Goal: Communication & Community: Participate in discussion

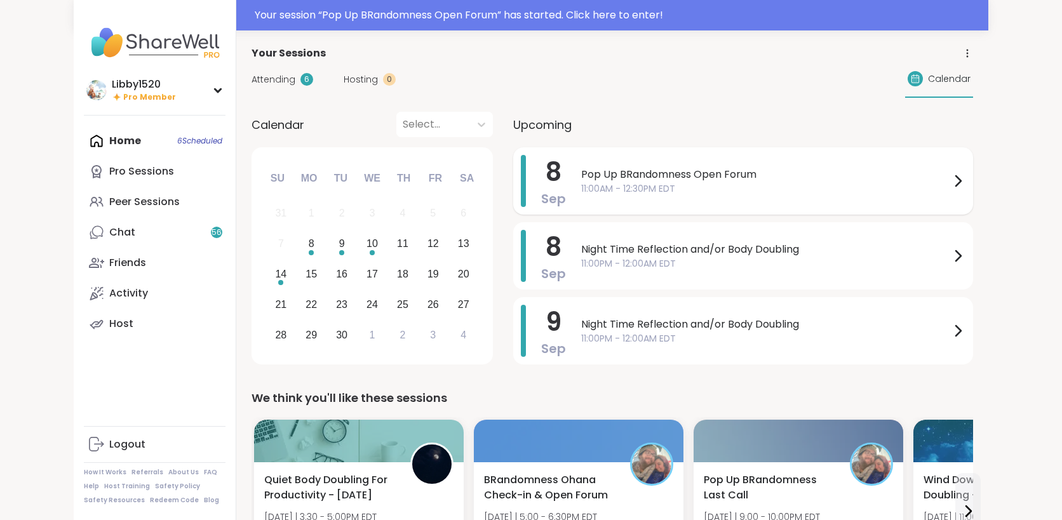
click at [582, 183] on span "11:00AM - 12:30PM EDT" at bounding box center [765, 188] width 369 height 13
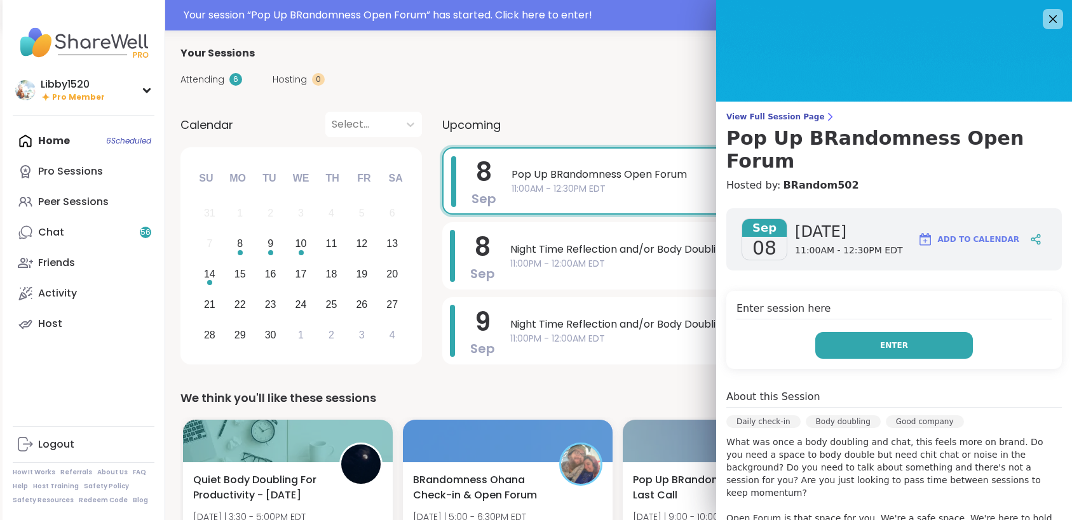
click at [839, 332] on button "Enter" at bounding box center [894, 345] width 158 height 27
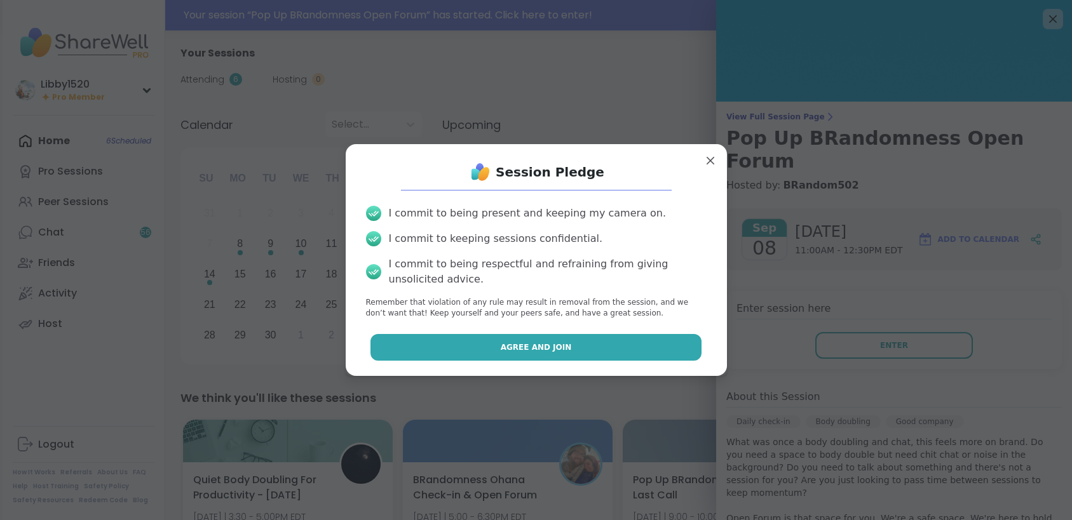
click at [518, 339] on button "Agree and Join" at bounding box center [535, 347] width 331 height 27
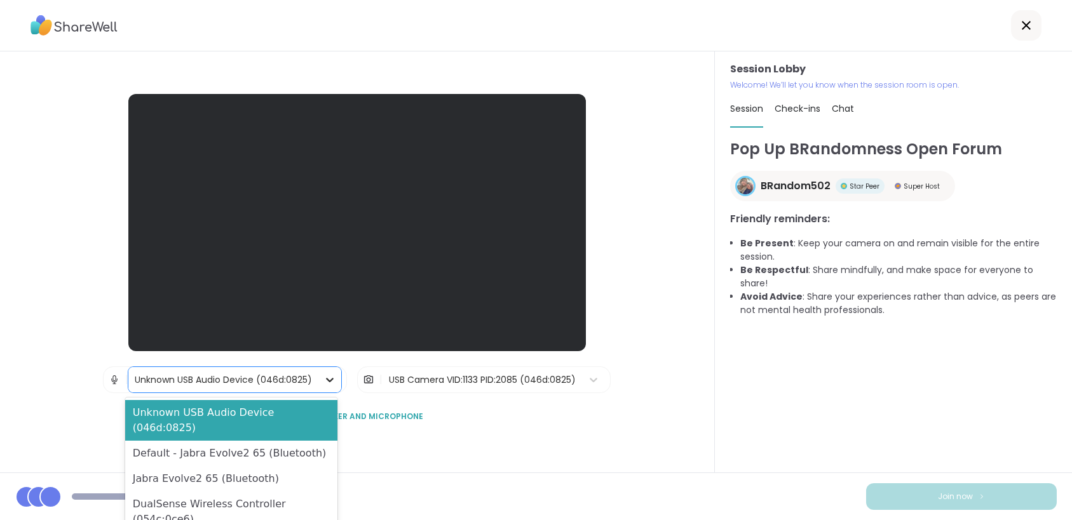
click at [318, 378] on div at bounding box center [329, 379] width 23 height 23
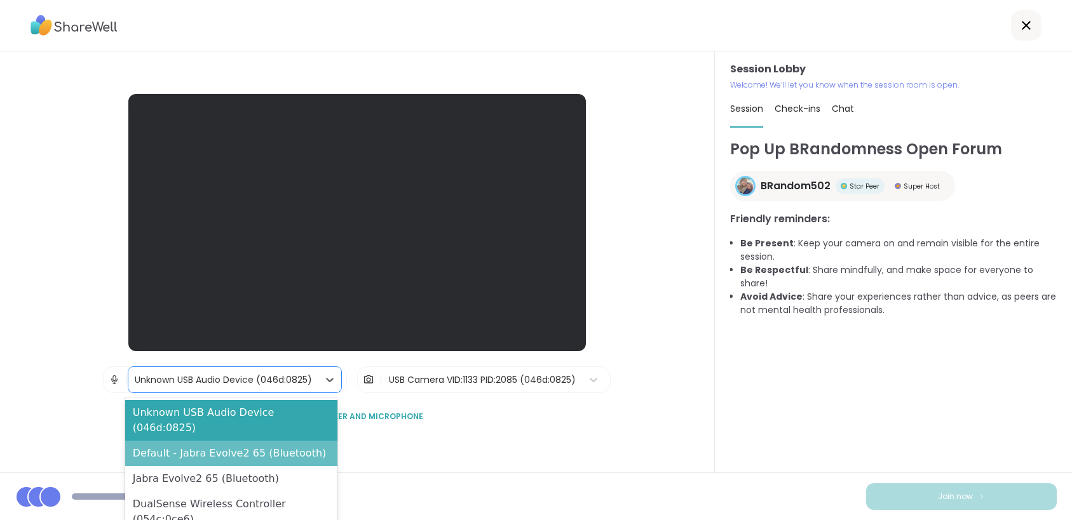
click at [293, 441] on div "Default - Jabra Evolve2 65 (Bluetooth)" at bounding box center [231, 453] width 213 height 25
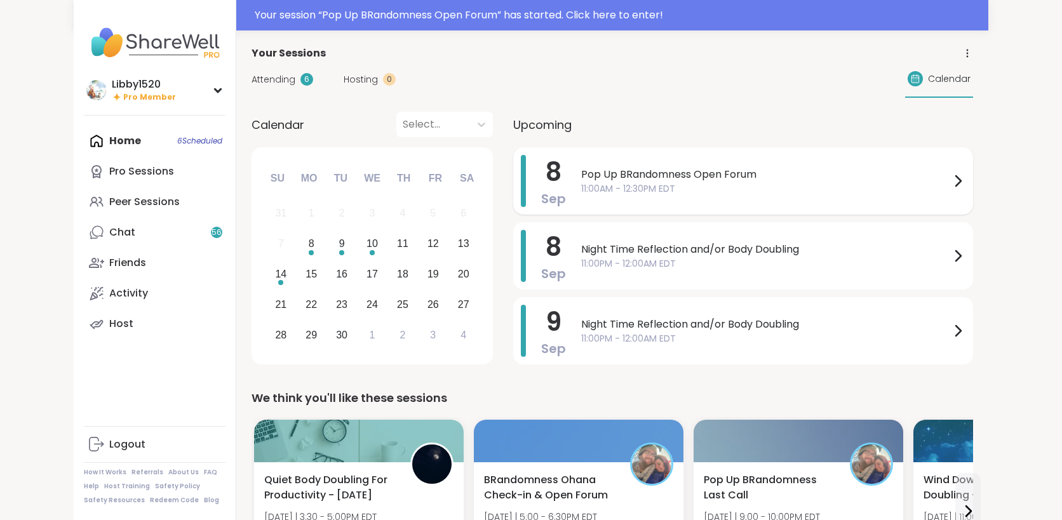
click at [872, 178] on span "Pop Up BRandomness Open Forum" at bounding box center [765, 174] width 369 height 15
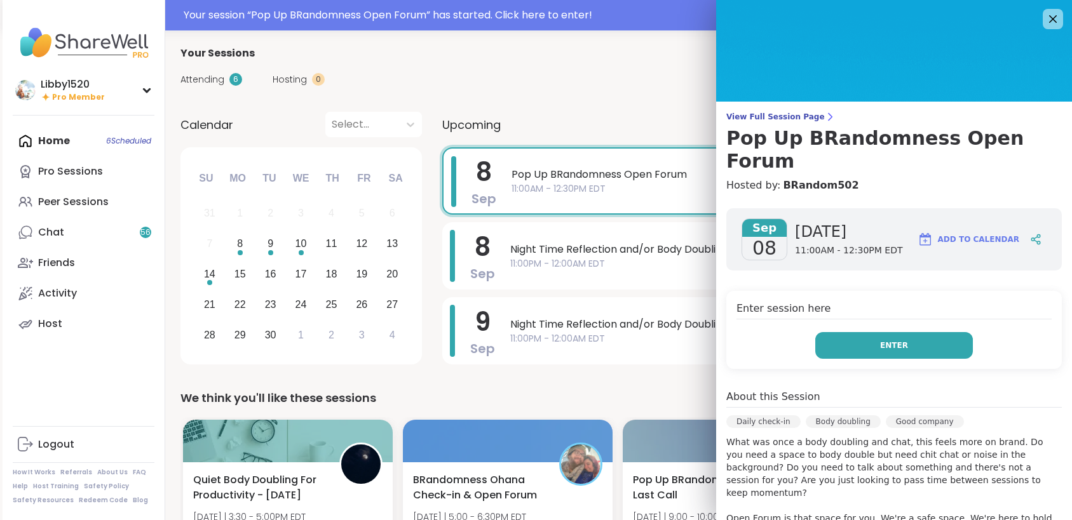
click at [880, 340] on span "Enter" at bounding box center [894, 345] width 28 height 11
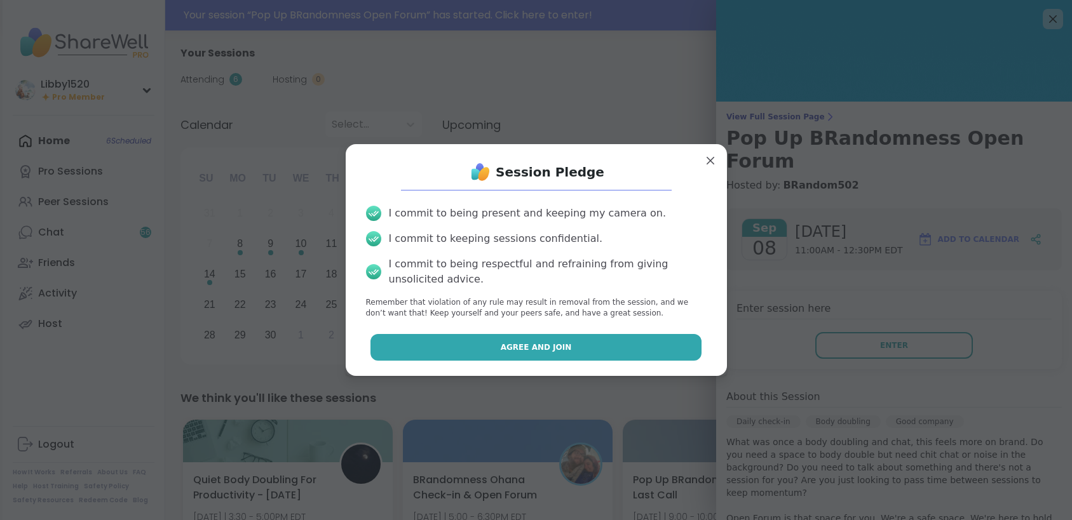
click at [608, 353] on button "Agree and Join" at bounding box center [535, 347] width 331 height 27
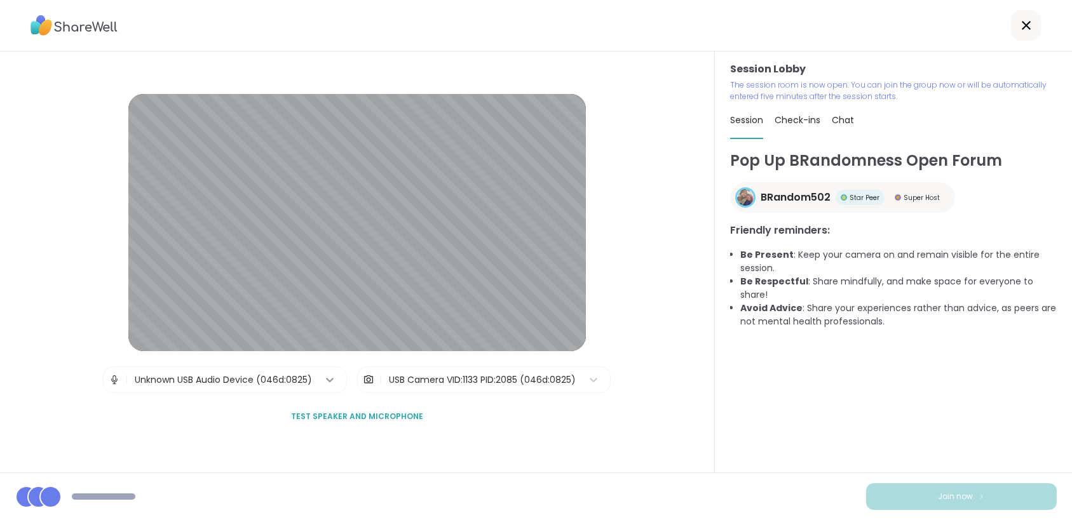
click at [323, 377] on icon at bounding box center [329, 379] width 13 height 13
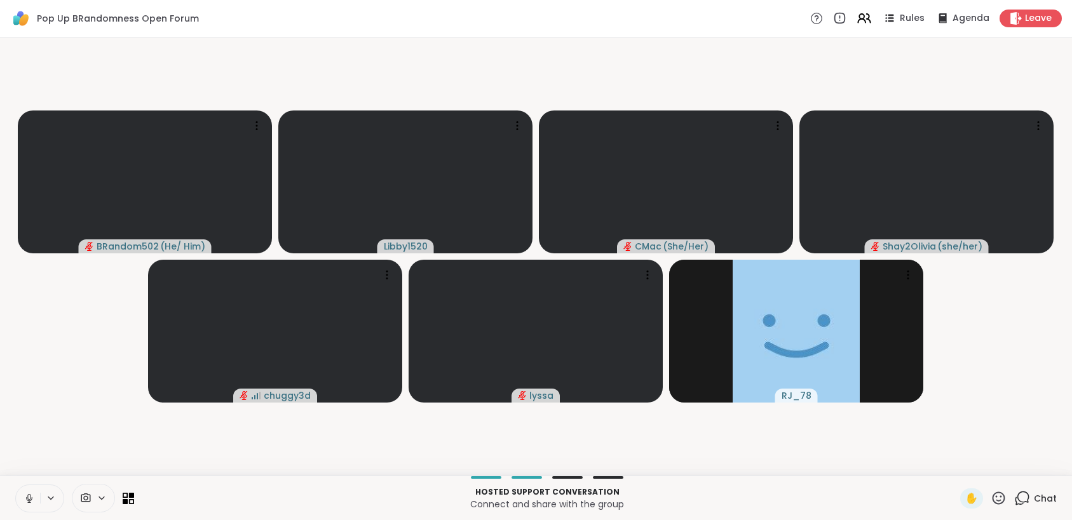
click at [102, 499] on icon at bounding box center [101, 498] width 5 height 3
click at [121, 452] on icon at bounding box center [120, 453] width 5 height 3
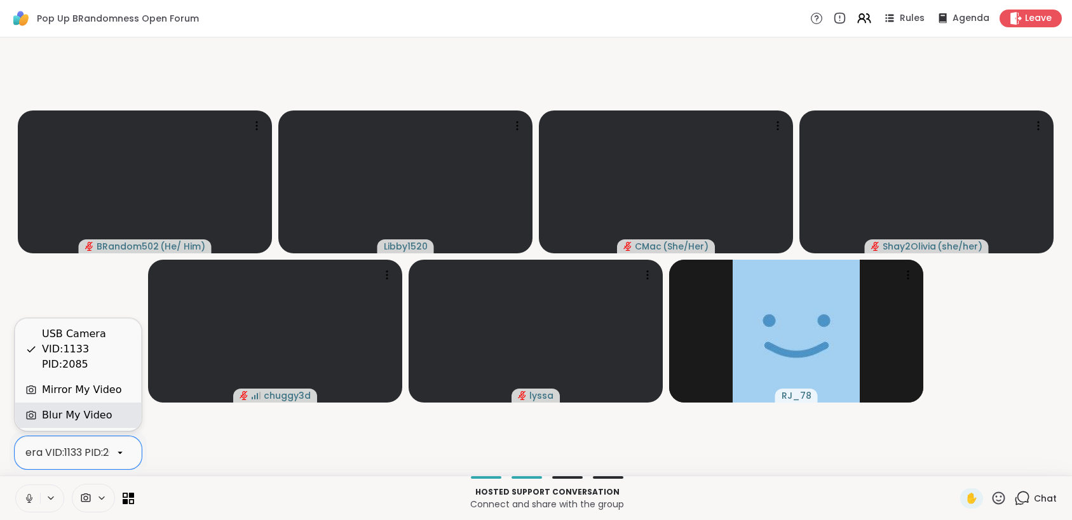
click at [97, 416] on div "Blur My Video" at bounding box center [77, 415] width 70 height 15
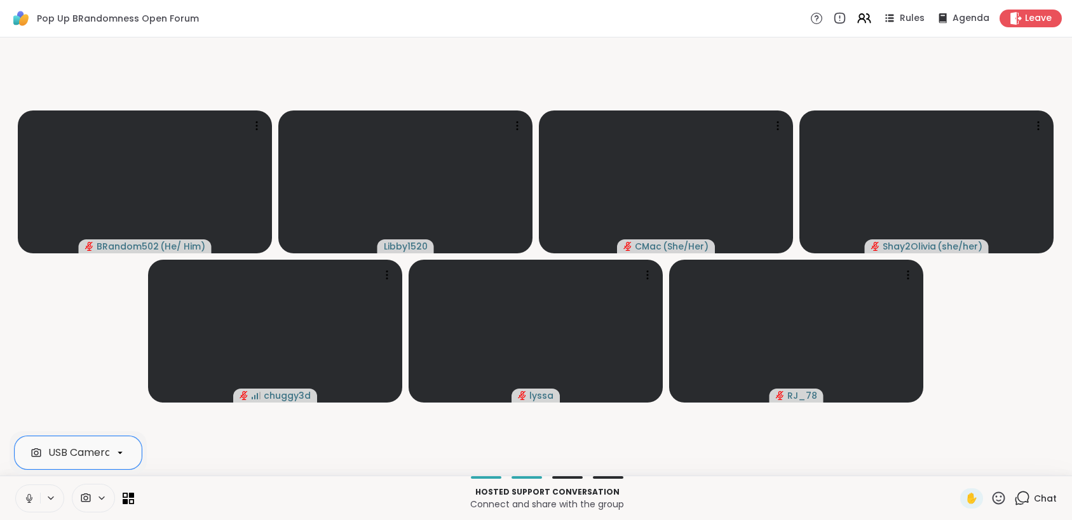
click at [1021, 506] on div "Chat" at bounding box center [1035, 498] width 43 height 20
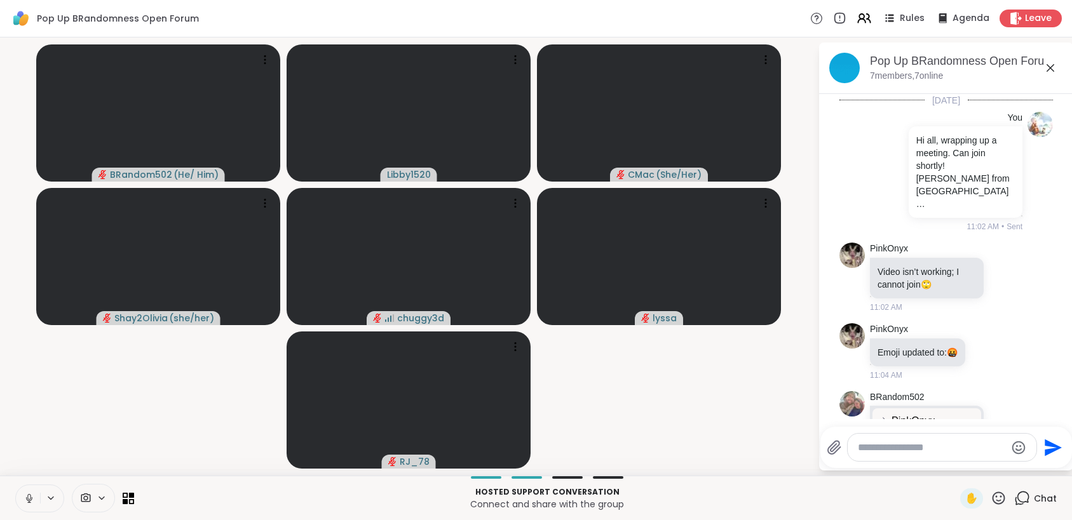
scroll to position [368, 0]
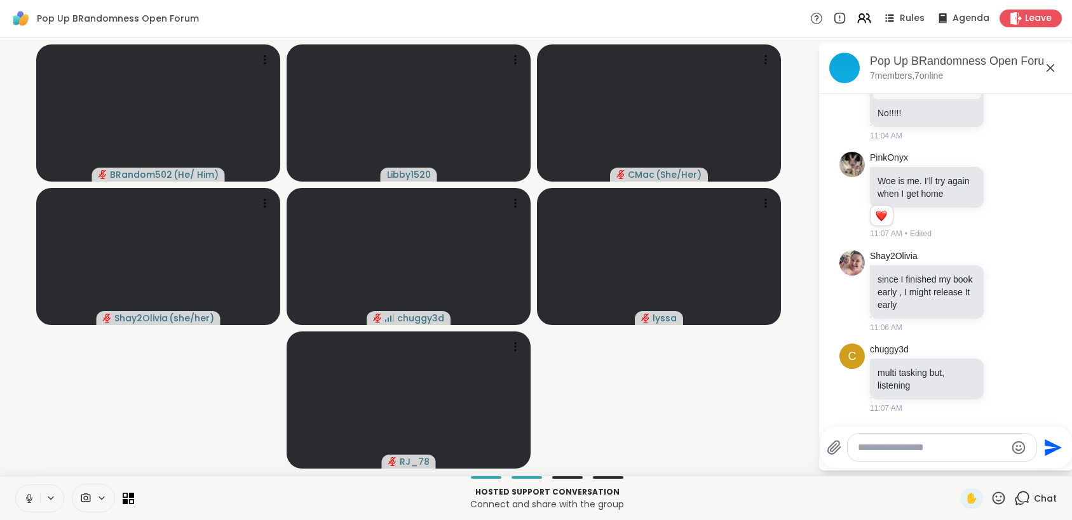
click at [931, 455] on div at bounding box center [941, 447] width 189 height 27
click at [924, 447] on textarea "Type your message" at bounding box center [931, 447] width 148 height 13
type textarea "*"
type textarea "**********"
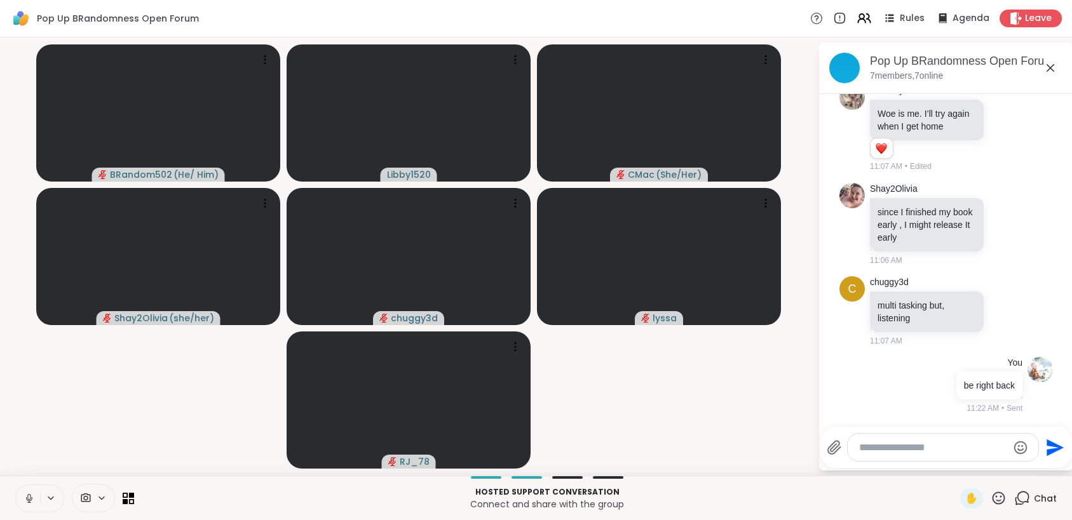
click at [27, 495] on icon at bounding box center [28, 497] width 3 height 6
click at [926, 449] on textarea "Type your message" at bounding box center [933, 447] width 148 height 13
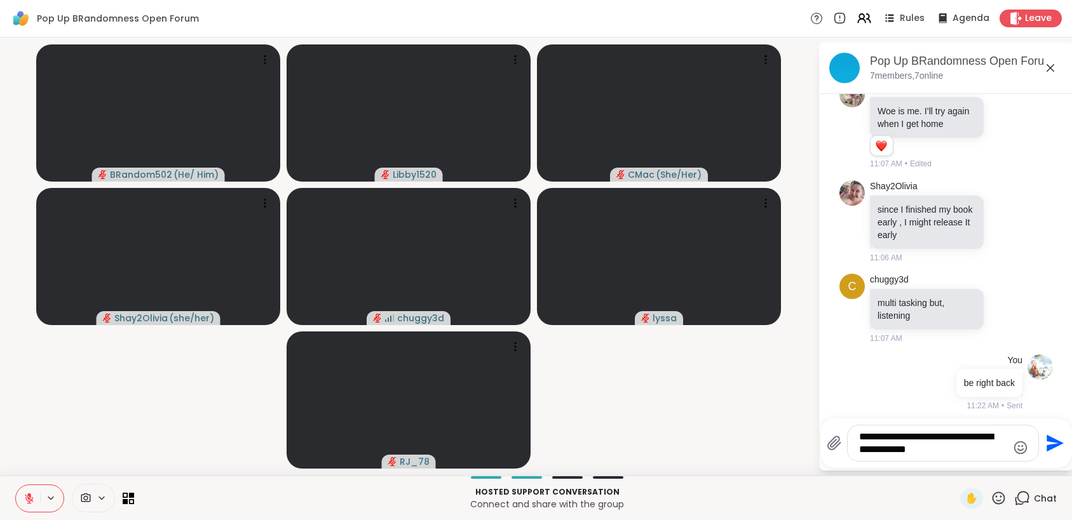
type textarea "**********"
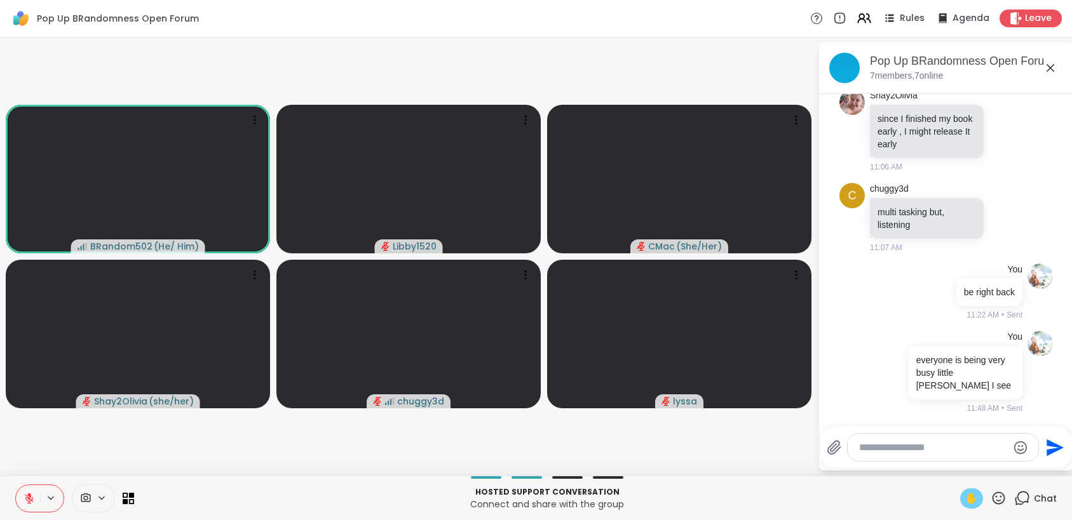
click at [971, 499] on div "✋" at bounding box center [971, 498] width 23 height 20
click at [965, 499] on span "✋" at bounding box center [971, 498] width 13 height 15
click at [995, 501] on icon at bounding box center [998, 498] width 16 height 16
click at [955, 461] on span "❤️" at bounding box center [961, 464] width 13 height 15
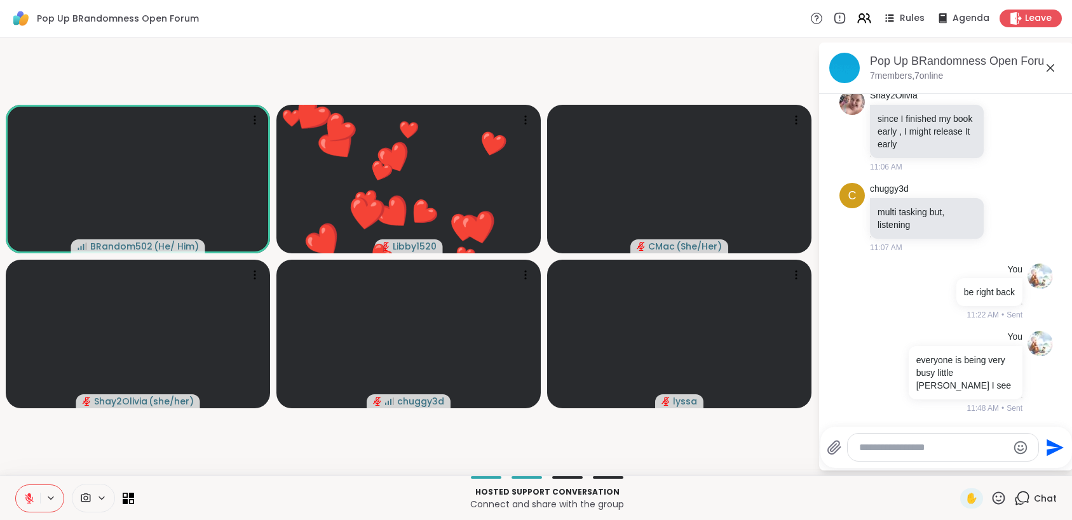
click at [991, 504] on icon at bounding box center [998, 498] width 16 height 16
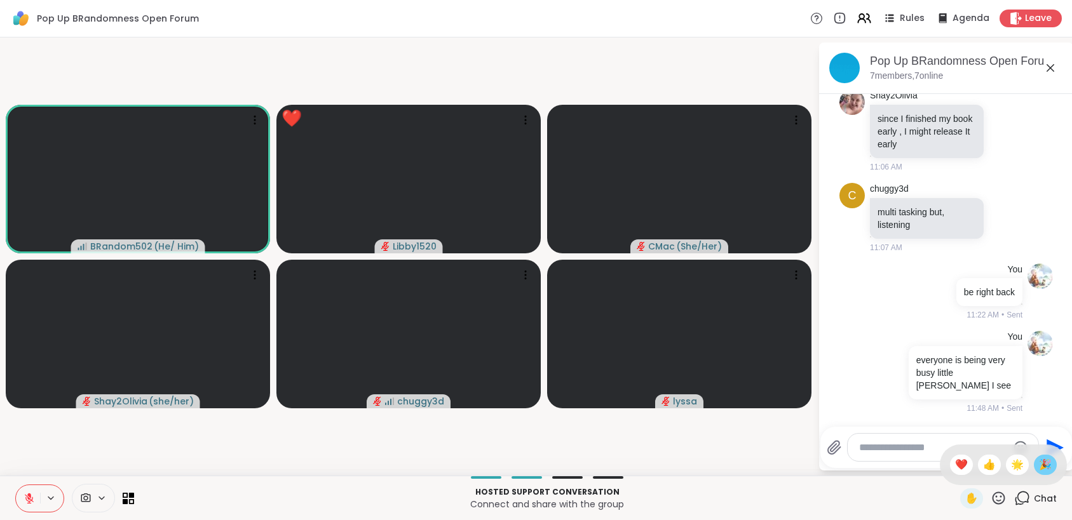
click at [1038, 467] on span "🎉" at bounding box center [1044, 464] width 13 height 15
click at [31, 506] on button at bounding box center [28, 498] width 24 height 27
click at [35, 501] on button at bounding box center [28, 498] width 24 height 27
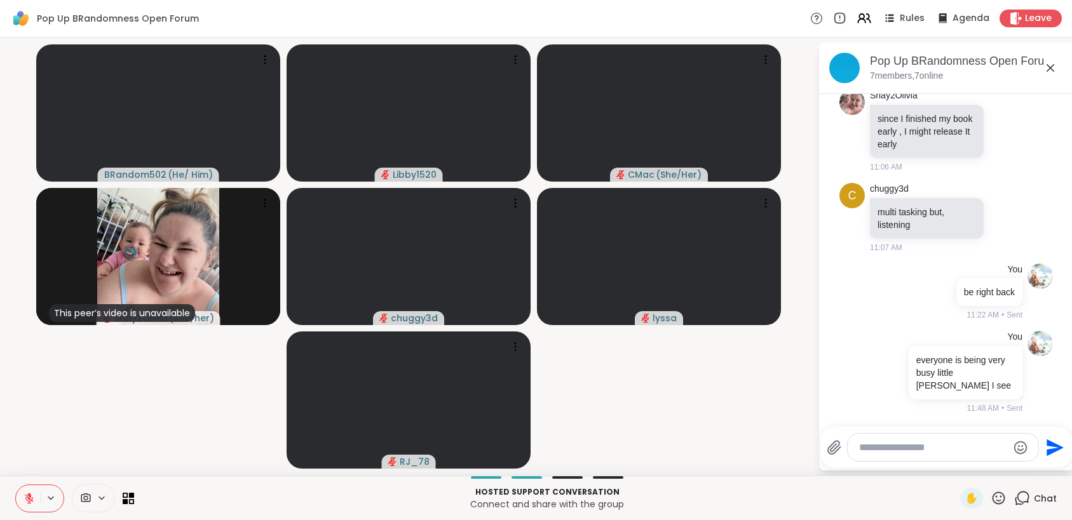
click at [889, 452] on textarea "Type your message" at bounding box center [933, 447] width 148 height 13
type textarea "**********"
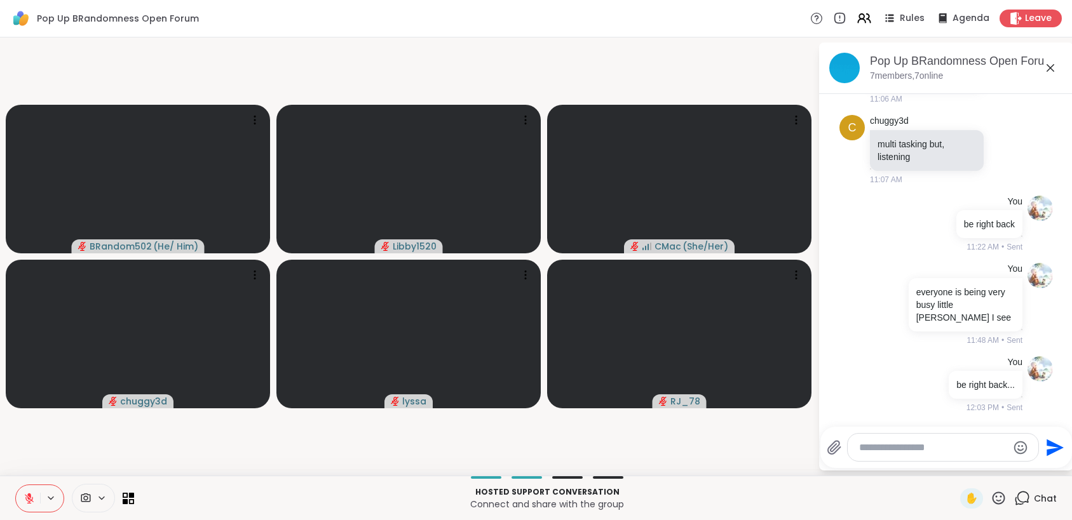
scroll to position [664, 0]
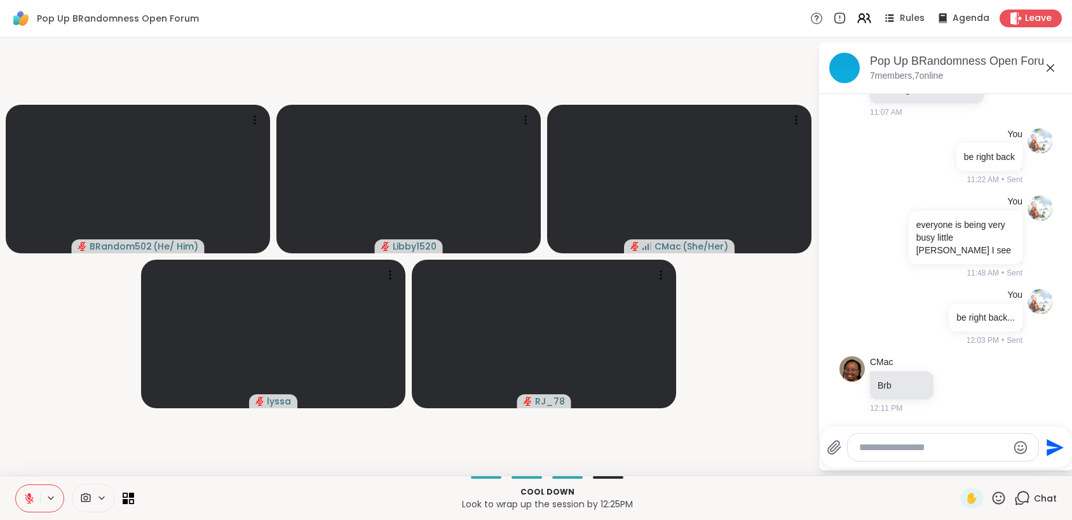
click at [873, 454] on textarea "Type your message" at bounding box center [933, 447] width 148 height 13
type textarea "********"
click at [1054, 449] on icon "Send" at bounding box center [1054, 447] width 17 height 17
